Goal: Information Seeking & Learning: Understand process/instructions

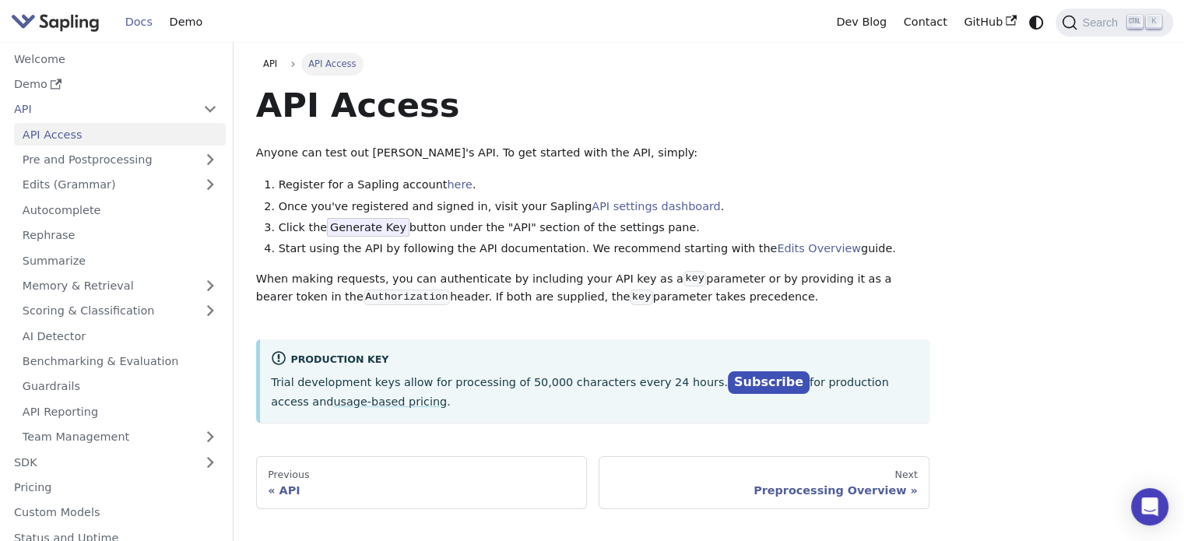
click at [366, 228] on span "Generate Key" at bounding box center [368, 227] width 82 height 19
click at [62, 65] on link "Welcome" at bounding box center [115, 58] width 220 height 23
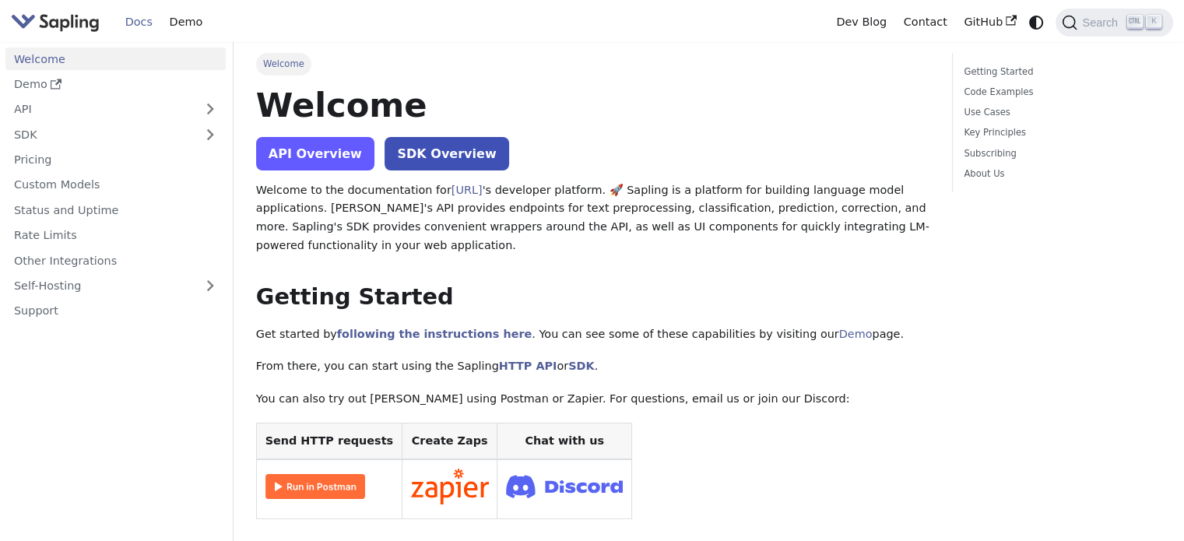
click at [333, 161] on link "API Overview" at bounding box center [315, 153] width 118 height 33
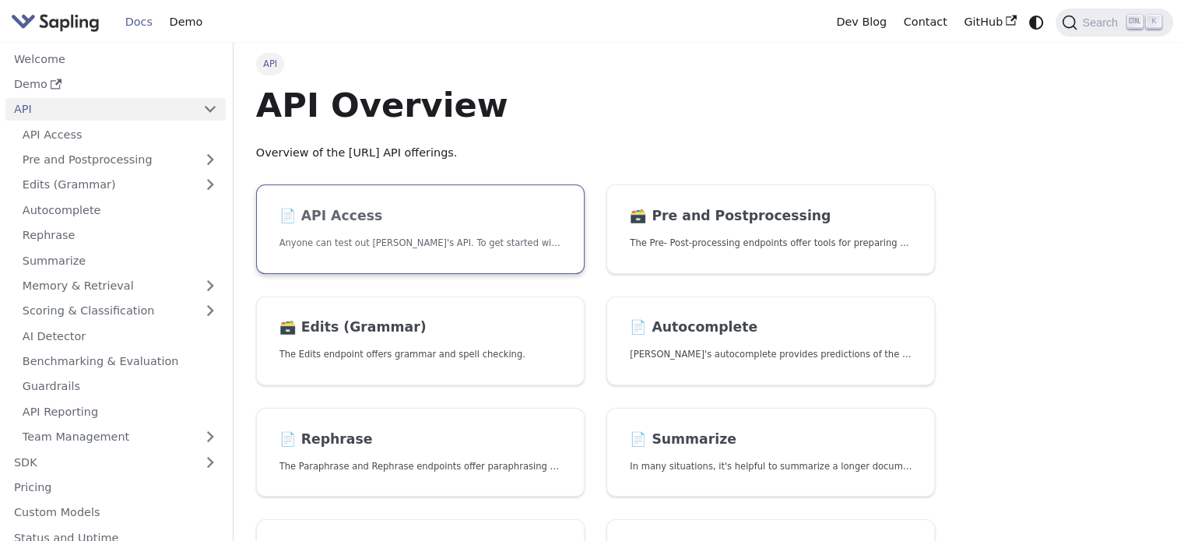
click at [327, 219] on h2 "📄️ API Access" at bounding box center [420, 216] width 282 height 17
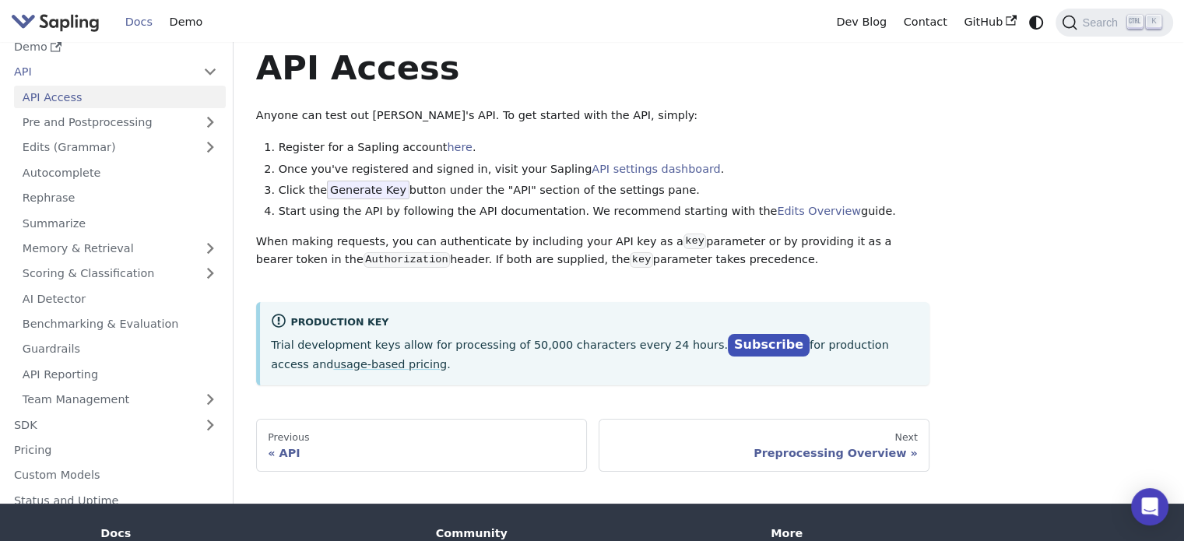
scroll to position [38, 0]
